Goal: Check status: Check status

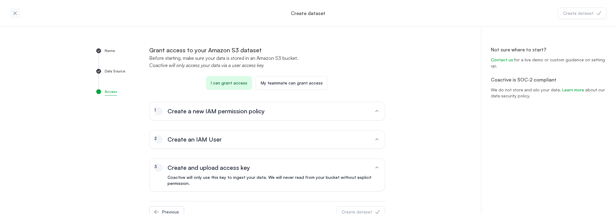
click at [14, 13] on icon "button" at bounding box center [15, 13] width 6 height 6
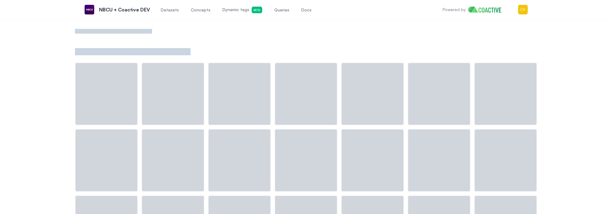
click at [173, 11] on span "Datasets" at bounding box center [170, 10] width 18 height 6
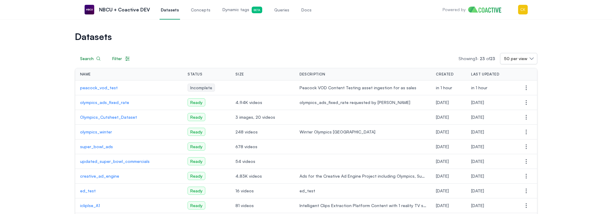
click at [100, 87] on p "peacock_vod_test" at bounding box center [129, 88] width 98 height 6
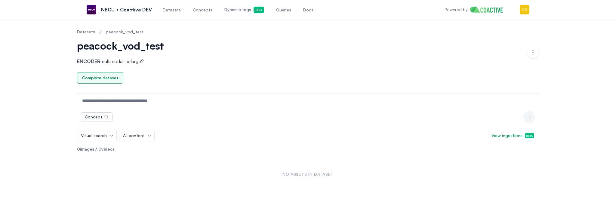
click at [105, 80] on div "Complete dataset" at bounding box center [100, 78] width 36 height 6
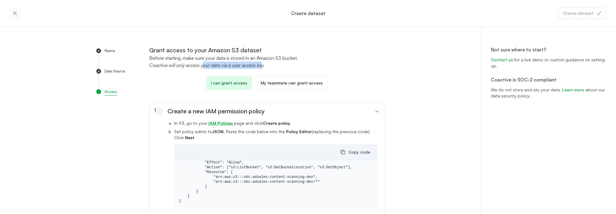
drag, startPoint x: 259, startPoint y: 67, endPoint x: 201, endPoint y: 64, distance: 58.5
click at [201, 64] on p "Coactive will only access your data via a user access key" at bounding box center [267, 65] width 236 height 7
drag, startPoint x: 181, startPoint y: 122, endPoint x: 259, endPoint y: 179, distance: 97.3
click at [259, 179] on ol "In S3, go to your IAM Policies page and click Create policy Set policy editor t…" at bounding box center [271, 170] width 213 height 100
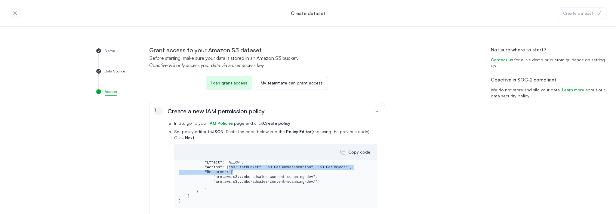
scroll to position [32, 0]
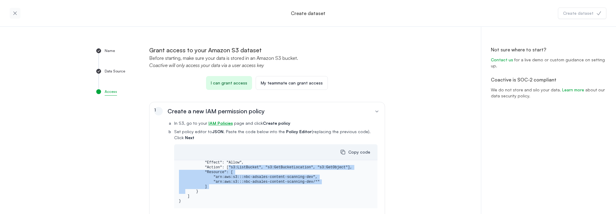
drag, startPoint x: 217, startPoint y: 165, endPoint x: 272, endPoint y: 185, distance: 58.9
click at [272, 185] on pre "{ "Version": "[DATE]", "Statement": [ { "Sid": "CoactiveReadAccess", "Effect": …" at bounding box center [276, 169] width 194 height 67
click at [14, 12] on icon "button" at bounding box center [14, 12] width 3 height 3
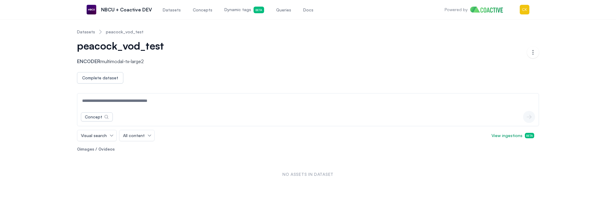
click at [88, 33] on link "Datasets" at bounding box center [86, 32] width 18 height 6
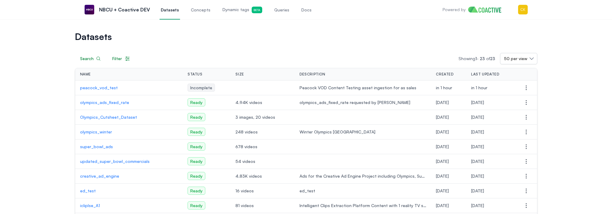
click at [101, 89] on p "peacock_vod_test" at bounding box center [129, 88] width 98 height 6
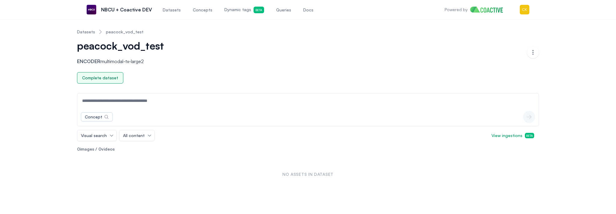
click at [116, 79] on button "Complete dataset" at bounding box center [100, 77] width 46 height 11
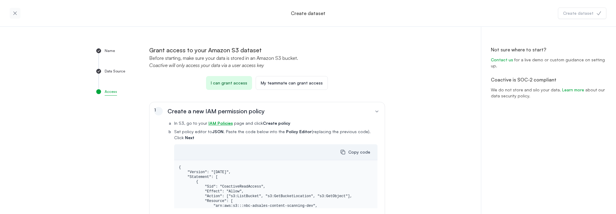
click at [15, 13] on icon "button" at bounding box center [14, 12] width 3 height 3
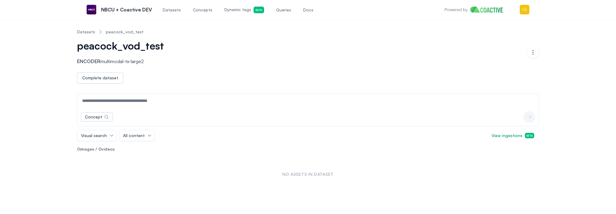
click at [88, 29] on link "Datasets" at bounding box center [86, 32] width 18 height 6
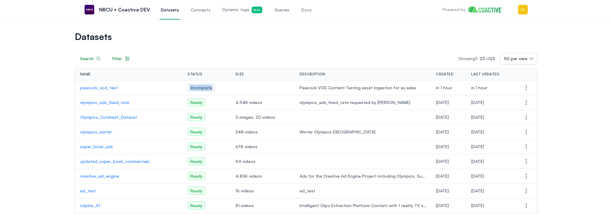
drag, startPoint x: 219, startPoint y: 88, endPoint x: 187, endPoint y: 100, distance: 34.6
click at [183, 86] on td "Incomplete" at bounding box center [207, 88] width 48 height 15
